Goal: Transaction & Acquisition: Purchase product/service

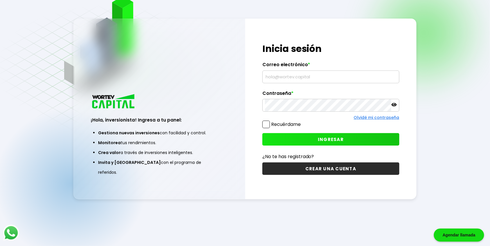
scroll to position [29, 0]
click at [292, 79] on input "text" at bounding box center [331, 77] width 132 height 12
type input "[EMAIL_ADDRESS][DOMAIN_NAME]"
click at [294, 137] on button "INGRESAR" at bounding box center [330, 139] width 137 height 12
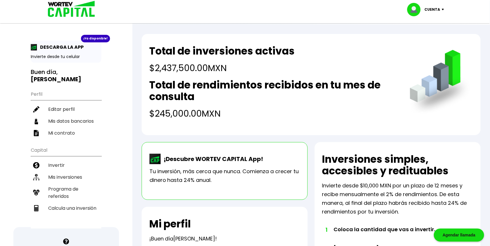
click at [423, 76] on img at bounding box center [440, 83] width 66 height 66
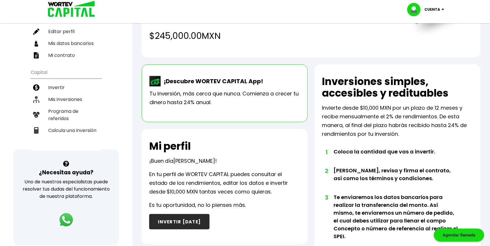
scroll to position [109, 0]
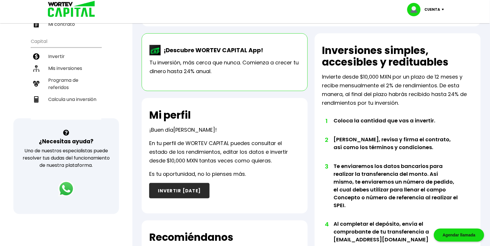
click at [176, 192] on button "INVERTIR [DATE]" at bounding box center [179, 190] width 60 height 15
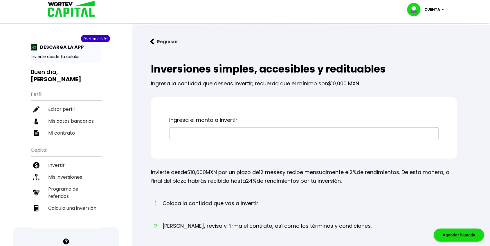
click at [198, 134] on input "text" at bounding box center [304, 134] width 264 height 12
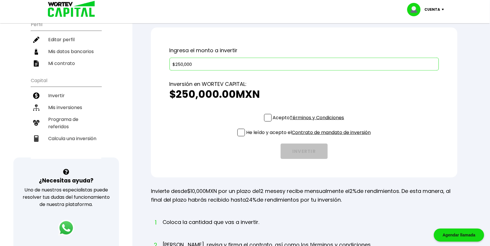
scroll to position [73, 0]
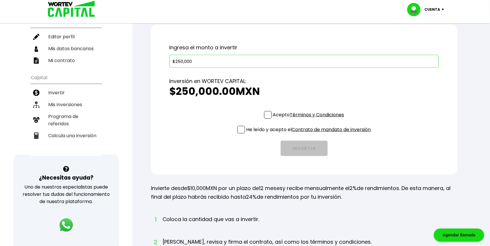
type input "$250,000"
click at [268, 111] on span at bounding box center [268, 115] width 8 height 8
click at [310, 119] on input "Acepto Términos y Condiciones" at bounding box center [310, 119] width 0 height 0
click at [237, 128] on span at bounding box center [241, 130] width 8 height 8
click at [310, 134] on input "He leído y acepto el Contrato de mandato de inversión" at bounding box center [310, 134] width 0 height 0
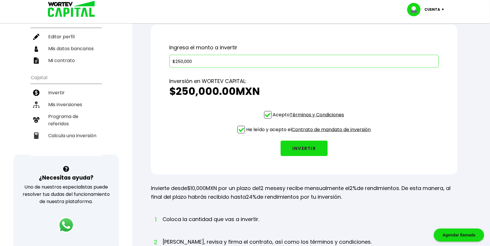
click at [311, 147] on button "INVERTIR" at bounding box center [304, 148] width 47 height 15
